Goal: Use online tool/utility

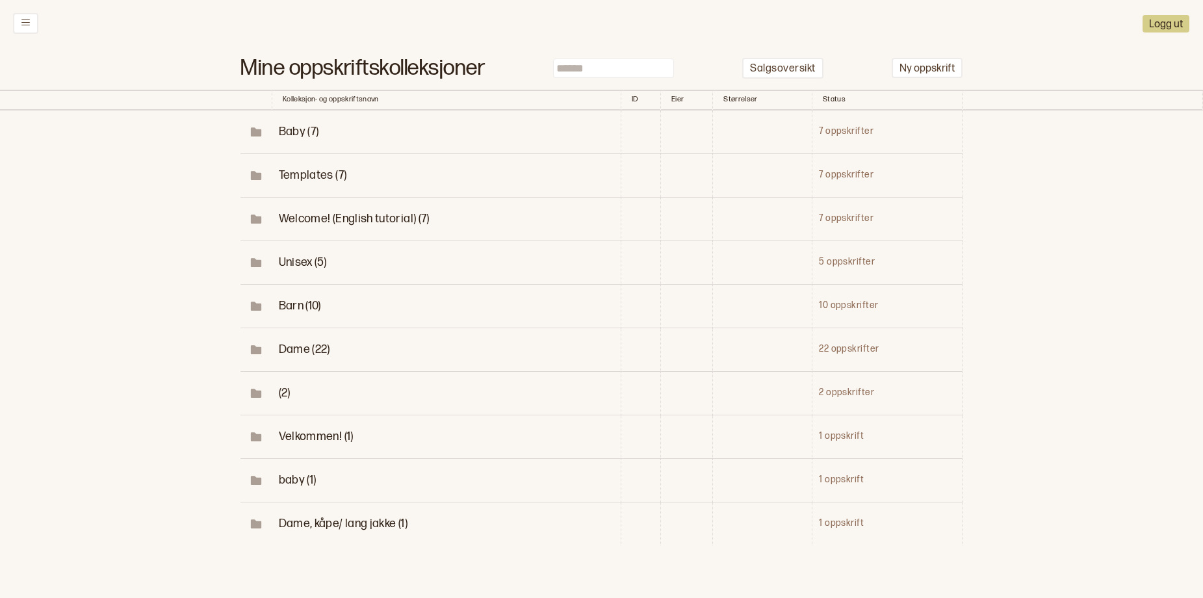
click at [292, 356] on span "Dame (22)" at bounding box center [304, 350] width 51 height 14
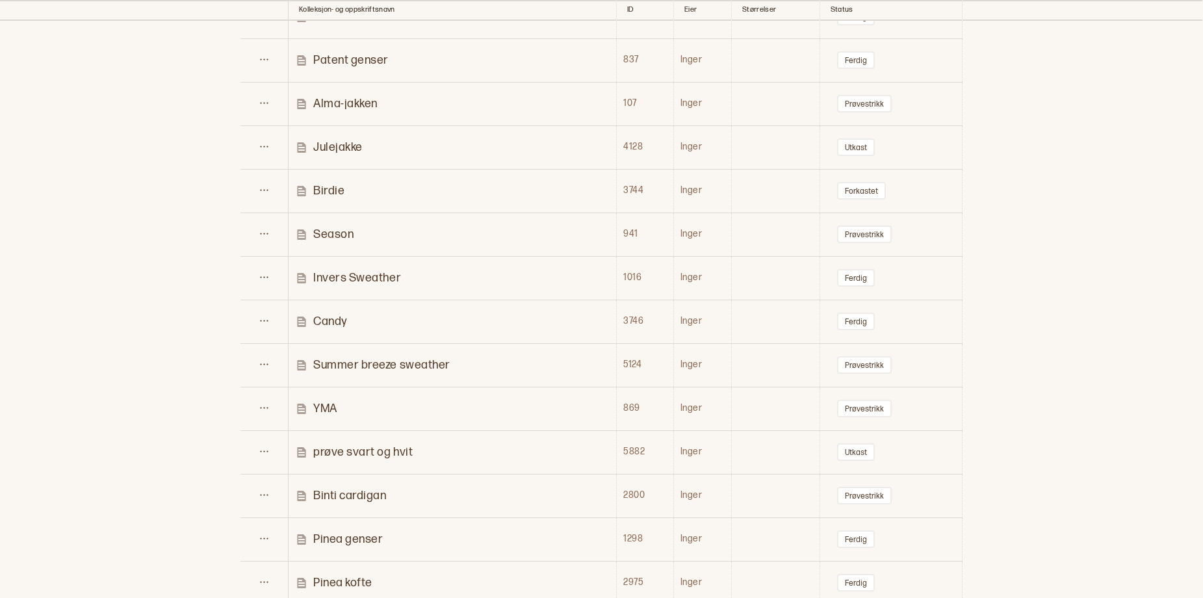
scroll to position [564, 0]
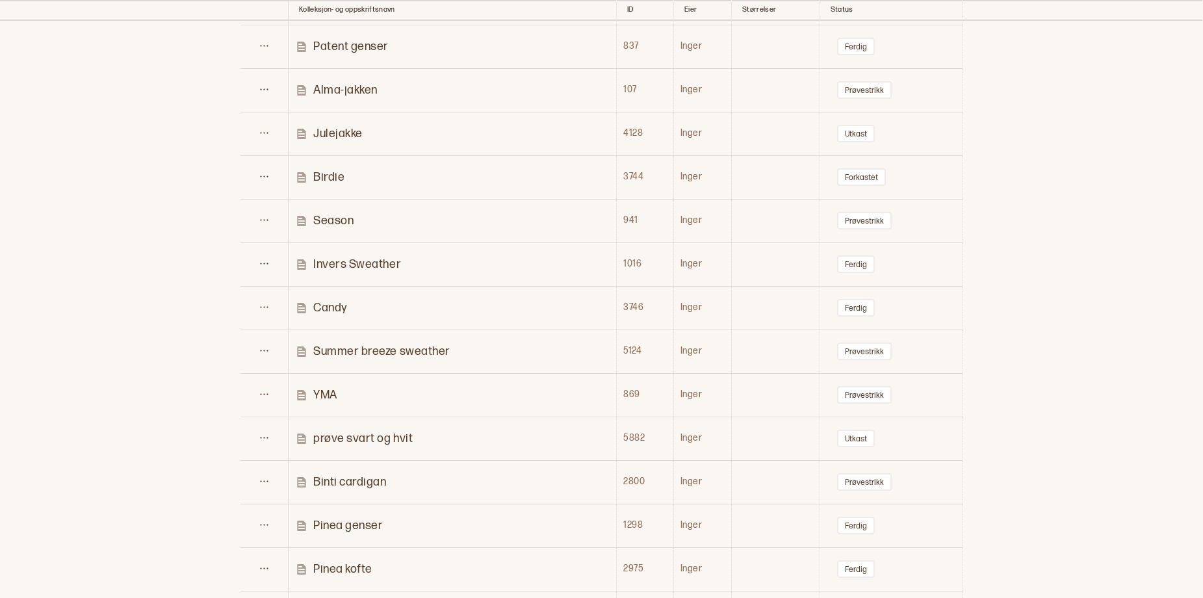
click at [387, 272] on p "Invers Sweather" at bounding box center [357, 264] width 88 height 15
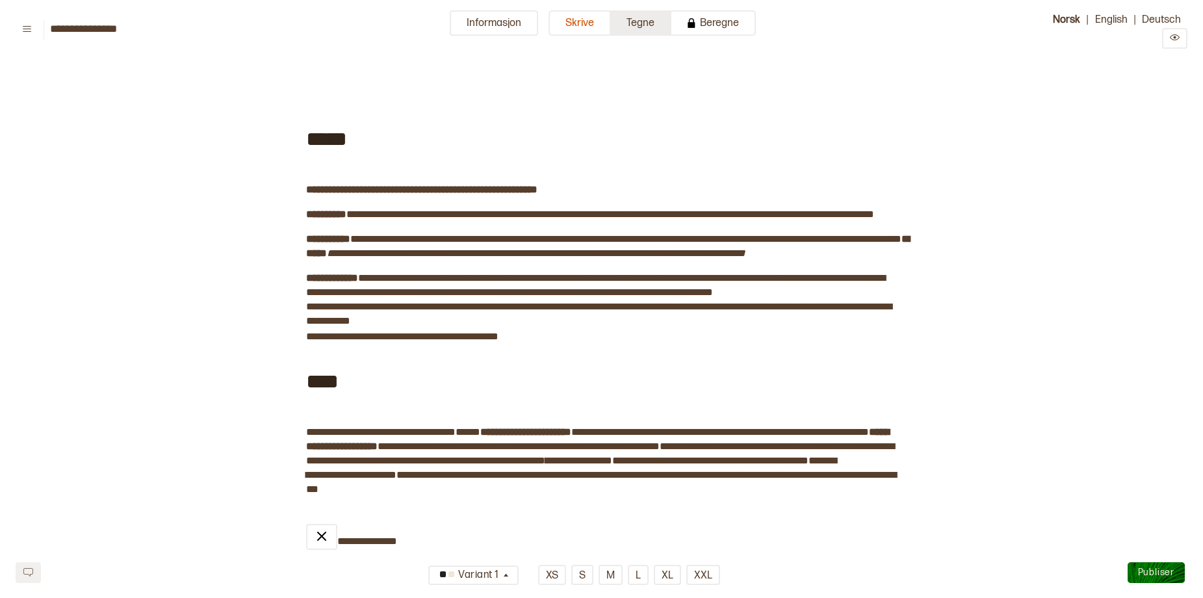
click at [633, 23] on button "Tegne" at bounding box center [641, 22] width 60 height 25
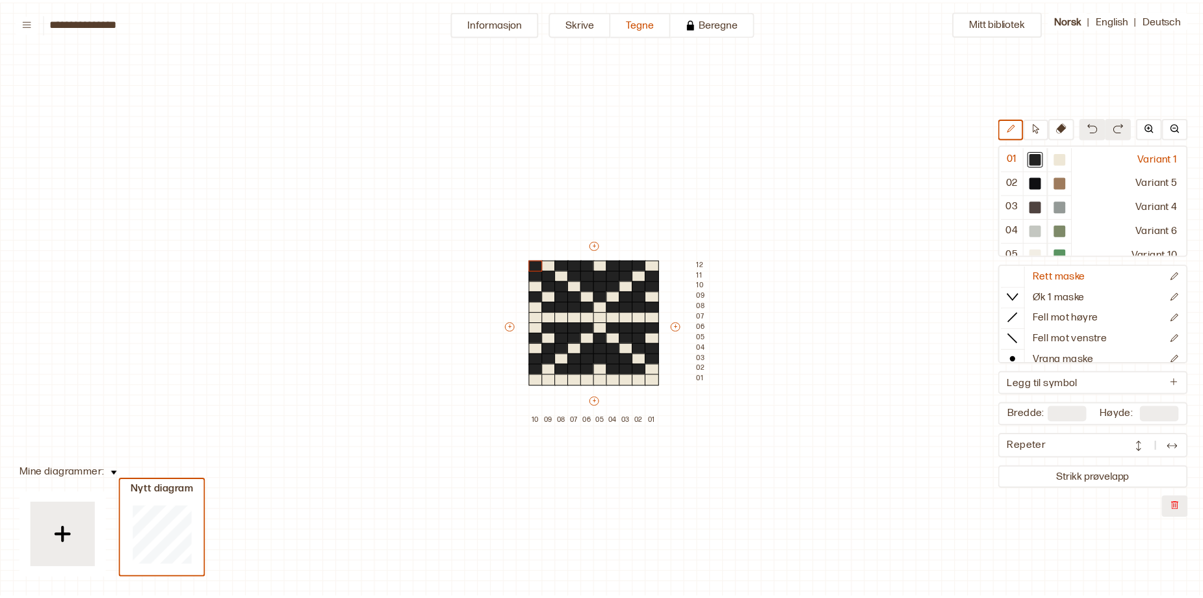
scroll to position [49, 10]
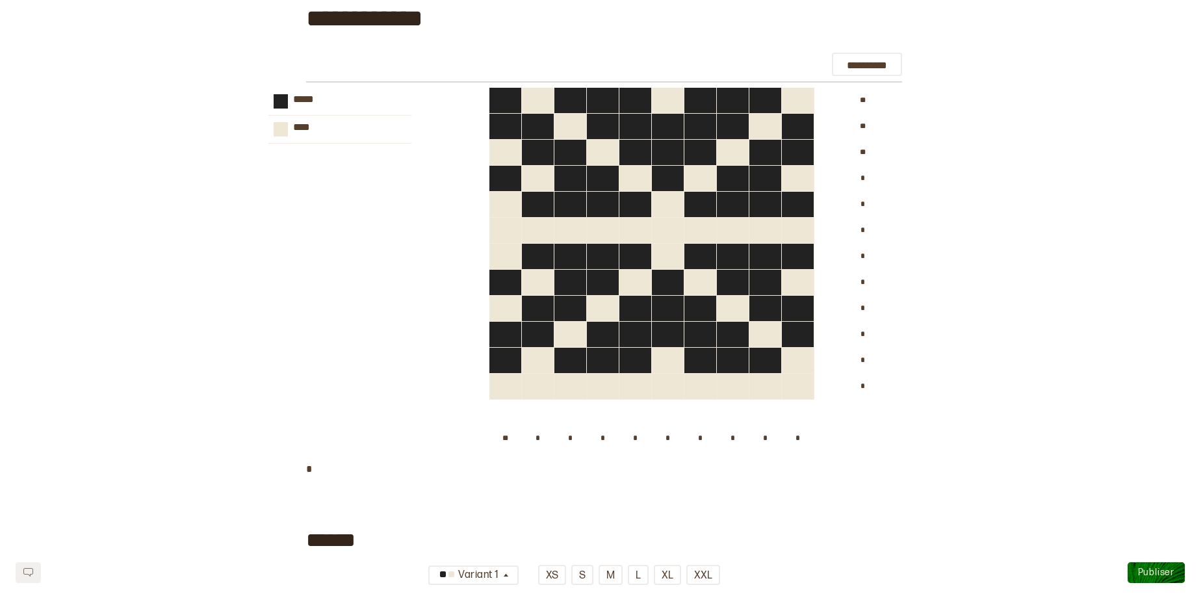
scroll to position [575, 0]
